Goal: Information Seeking & Learning: Understand process/instructions

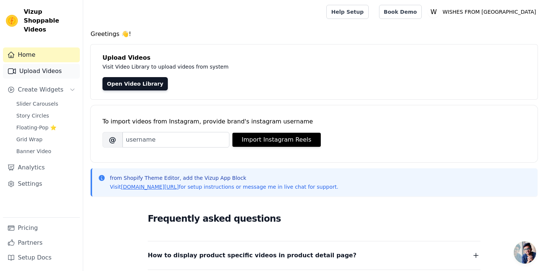
click at [35, 66] on link "Upload Videos" at bounding box center [41, 71] width 77 height 15
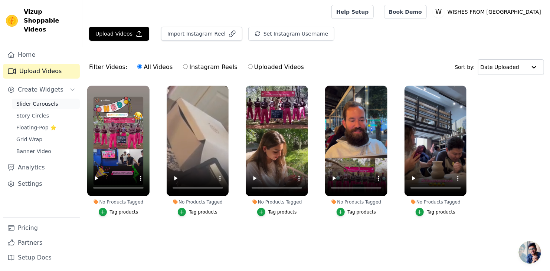
click at [33, 100] on span "Slider Carousels" at bounding box center [37, 103] width 42 height 7
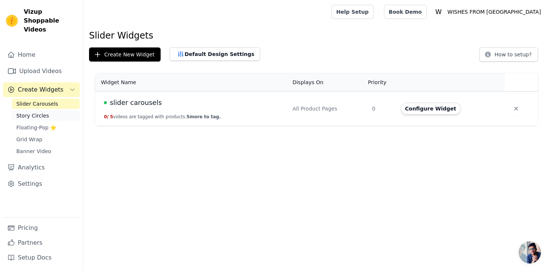
click at [31, 112] on span "Story Circles" at bounding box center [32, 115] width 33 height 7
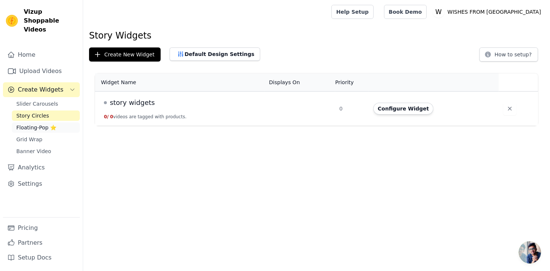
click at [28, 124] on span "Floating-Pop ⭐" at bounding box center [36, 127] width 40 height 7
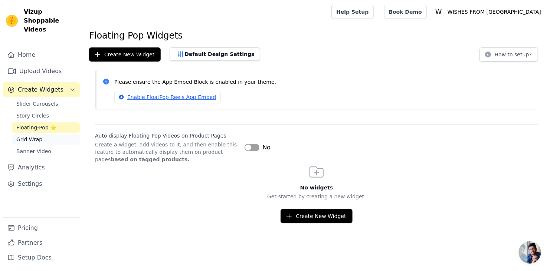
click at [27, 134] on link "Grid Wrap" at bounding box center [46, 139] width 68 height 10
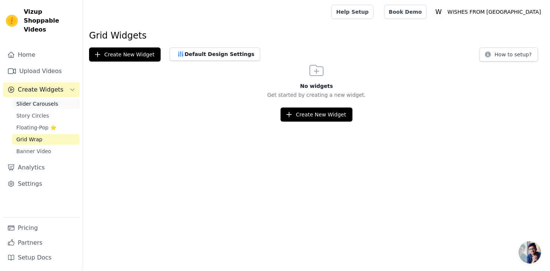
click at [30, 100] on span "Slider Carousels" at bounding box center [37, 103] width 42 height 7
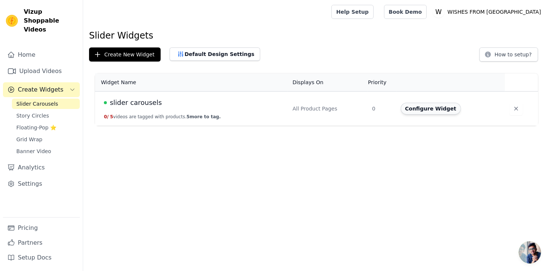
click at [426, 108] on button "Configure Widget" at bounding box center [431, 109] width 60 height 12
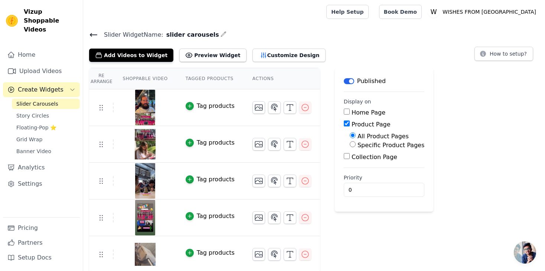
click at [97, 39] on h4 "Slider Widget Name: slider carousels" at bounding box center [314, 35] width 450 height 10
click at [97, 36] on icon at bounding box center [93, 34] width 9 height 9
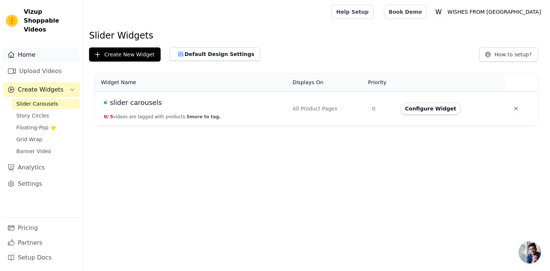
click at [30, 52] on link "Home" at bounding box center [41, 54] width 77 height 15
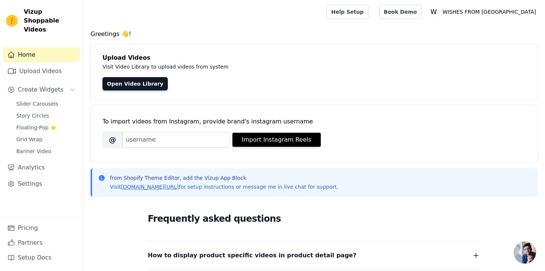
click at [15, 47] on link "Home" at bounding box center [41, 54] width 77 height 15
click at [40, 17] on span "Vizup Shoppable Videos" at bounding box center [50, 20] width 53 height 27
click at [37, 100] on span "Slider Carousels" at bounding box center [37, 103] width 42 height 7
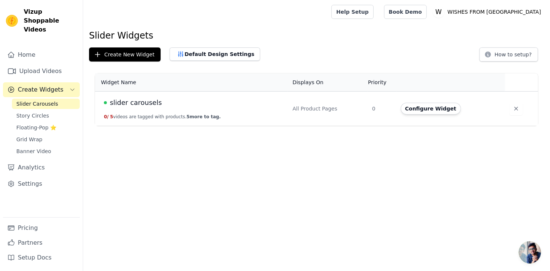
drag, startPoint x: 522, startPoint y: 254, endPoint x: 512, endPoint y: 257, distance: 11.2
click at [518, 126] on html "Vizup Shoppable Videos Home Upload Videos Create Widgets Slider Carousels Story…" at bounding box center [275, 63] width 550 height 126
click at [535, 250] on span "Open de chat" at bounding box center [530, 253] width 22 height 22
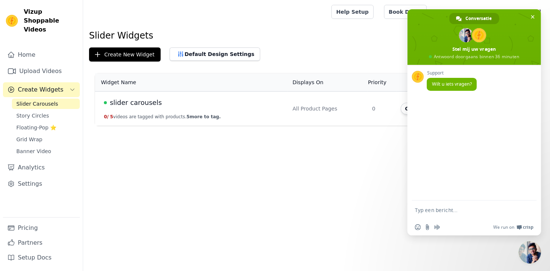
click at [535, 249] on span "Chat sluiten" at bounding box center [530, 253] width 22 height 22
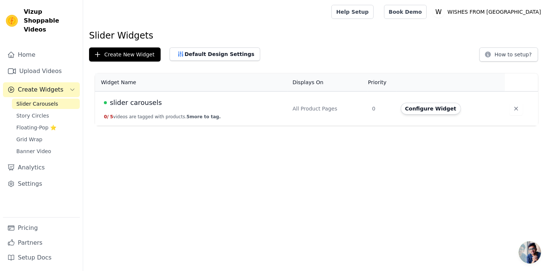
click at [535, 249] on span "Chat sluiten" at bounding box center [530, 253] width 22 height 22
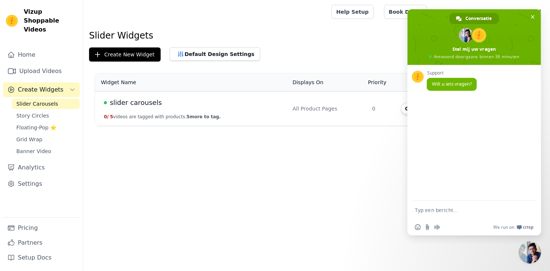
click at [496, 209] on textarea "Typ een bericht..." at bounding box center [467, 210] width 104 height 19
type textarea "hello"
click at [30, 112] on span "Story Circles" at bounding box center [32, 115] width 33 height 7
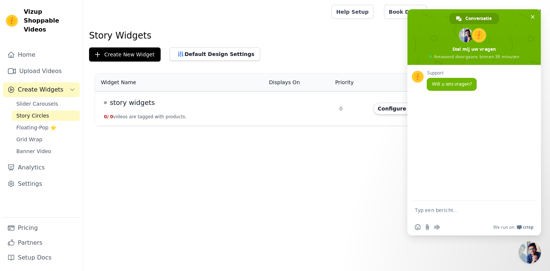
click at [533, 255] on span "Chat sluiten" at bounding box center [530, 253] width 22 height 22
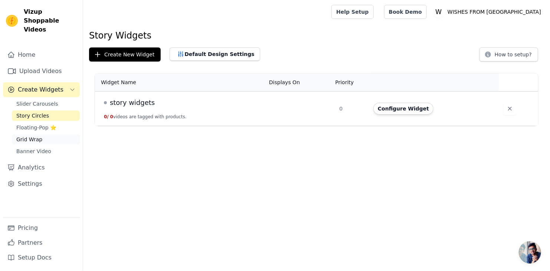
click at [51, 135] on link "Grid Wrap" at bounding box center [46, 139] width 68 height 10
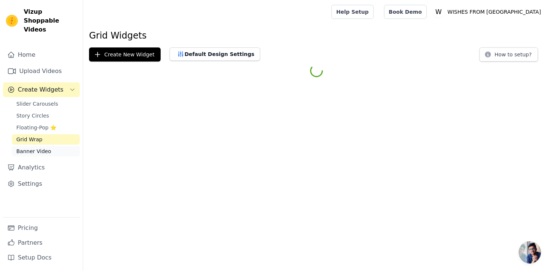
click at [42, 148] on span "Banner Video" at bounding box center [33, 151] width 35 height 7
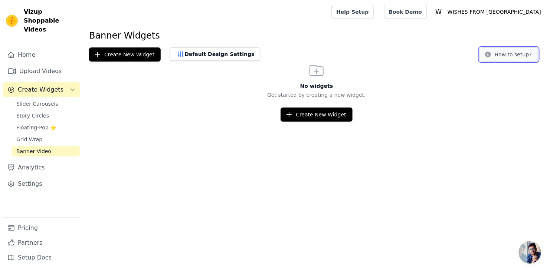
click at [507, 53] on button "How to setup?" at bounding box center [508, 54] width 59 height 14
click at [526, 247] on span "Open de chat" at bounding box center [530, 253] width 22 height 22
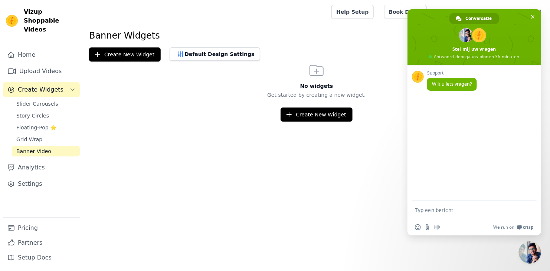
click at [493, 217] on textarea "Typ een bericht..." at bounding box center [467, 210] width 104 height 19
click at [322, 58] on div "Create New Widget Default Design Settings How to setup?" at bounding box center [316, 54] width 455 height 14
click at [528, 259] on span "Chat sluiten" at bounding box center [530, 253] width 22 height 22
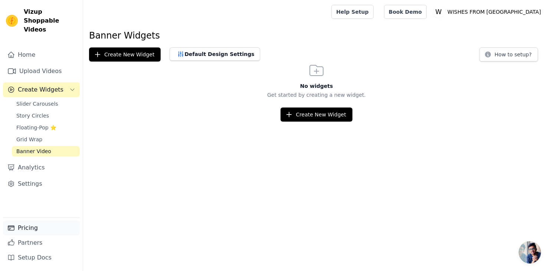
click at [38, 224] on link "Pricing" at bounding box center [41, 228] width 77 height 15
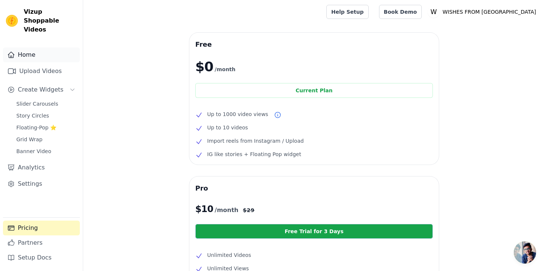
click at [36, 47] on link "Home" at bounding box center [41, 54] width 77 height 15
